Goal: Complete application form

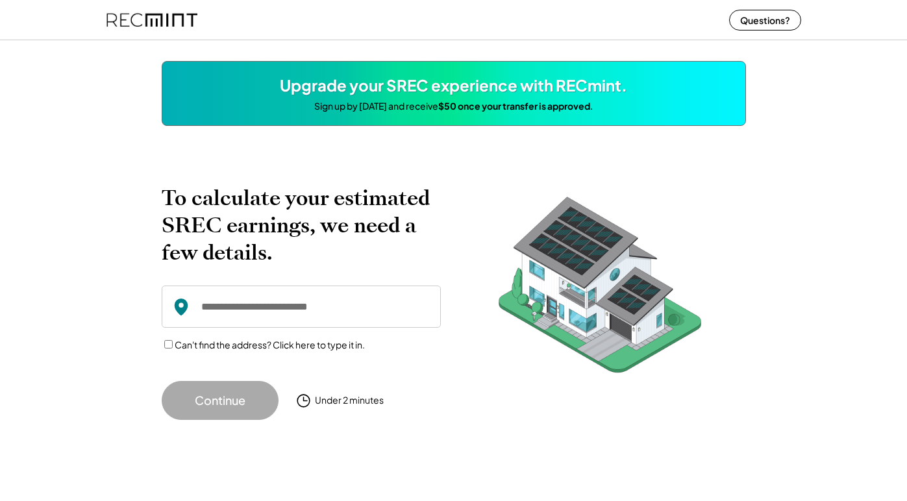
click at [246, 317] on input "input" at bounding box center [301, 307] width 279 height 42
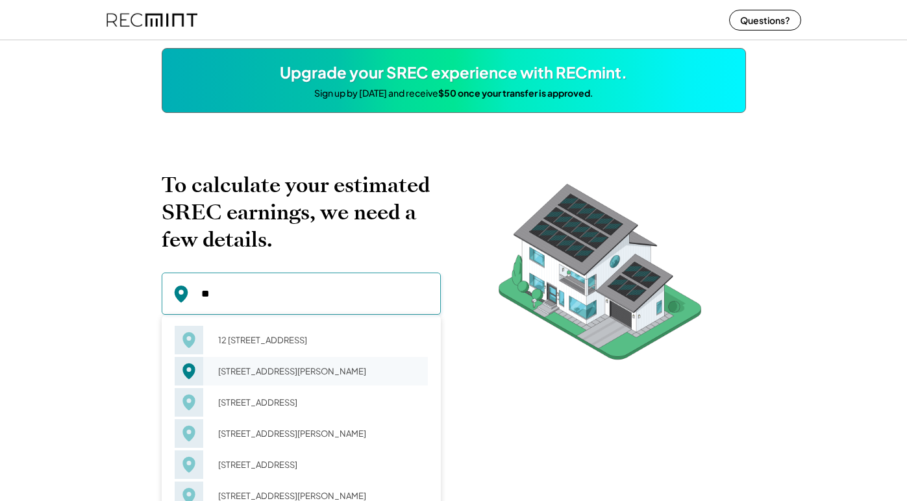
click at [263, 371] on div "[STREET_ADDRESS][PERSON_NAME]" at bounding box center [319, 371] width 218 height 18
type input "**********"
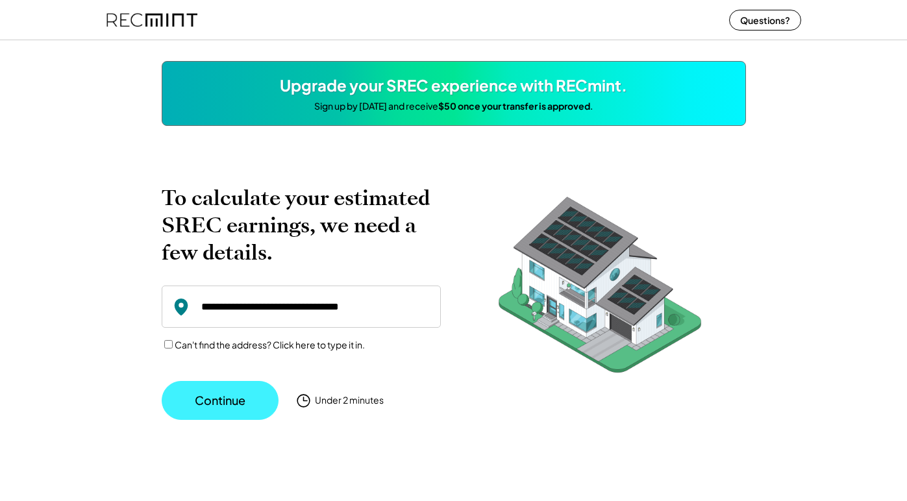
click at [214, 396] on button "Continue" at bounding box center [220, 400] width 117 height 39
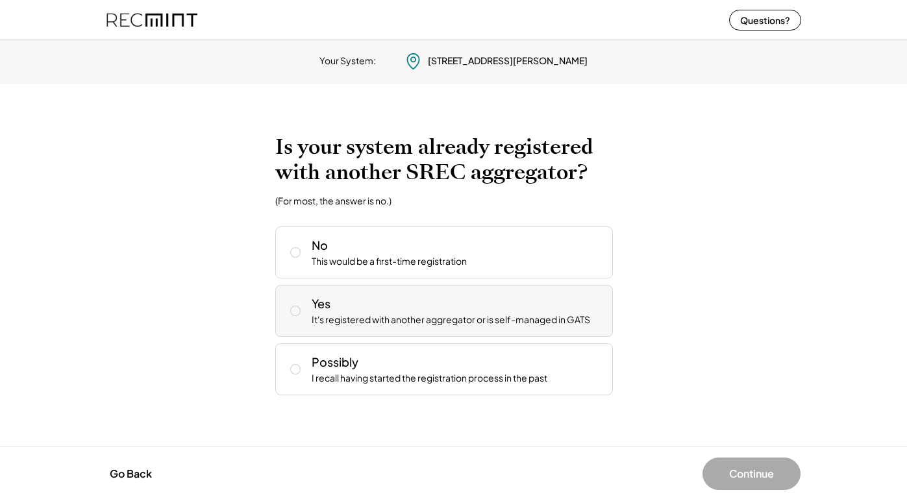
click at [343, 299] on div "Yes It's registered with another aggregator or is self-managed in GATS" at bounding box center [456, 310] width 291 height 31
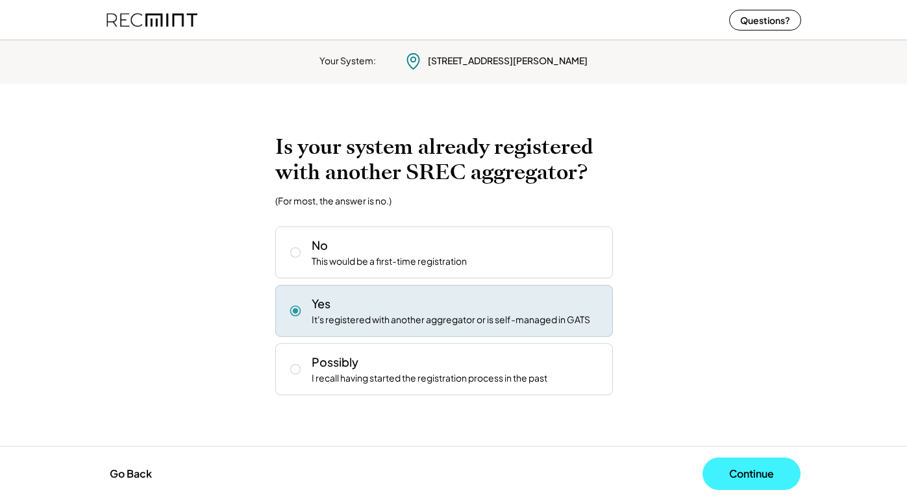
click at [718, 468] on button "Continue" at bounding box center [751, 473] width 98 height 32
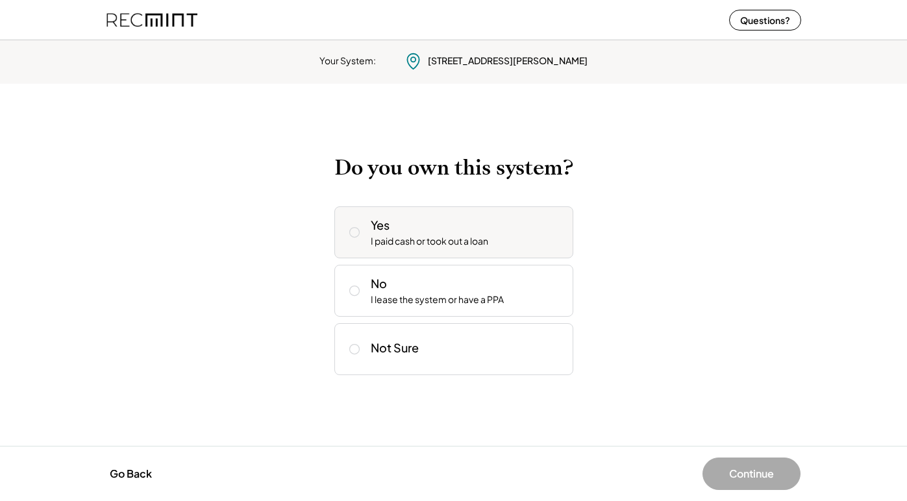
click at [424, 252] on div "Yes I paid cash or took out a loan" at bounding box center [453, 232] width 239 height 52
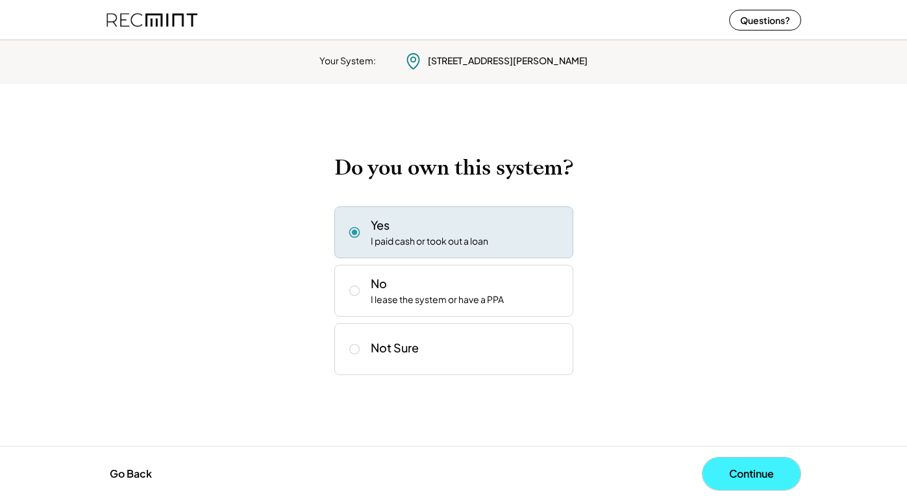
click at [746, 469] on button "Continue" at bounding box center [751, 473] width 98 height 32
